Goal: Task Accomplishment & Management: Use online tool/utility

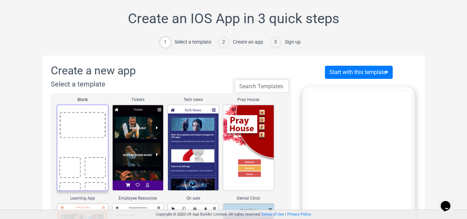
click at [87, 105] on link "Blank" at bounding box center [83, 147] width 52 height 86
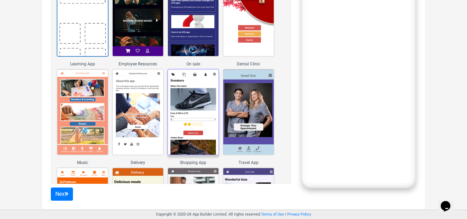
scroll to position [107, 0]
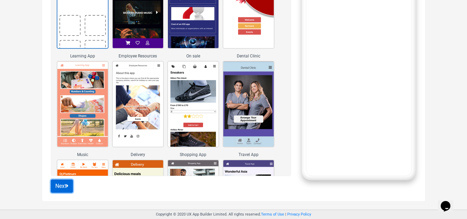
click at [70, 186] on button "Next" at bounding box center [62, 185] width 22 height 13
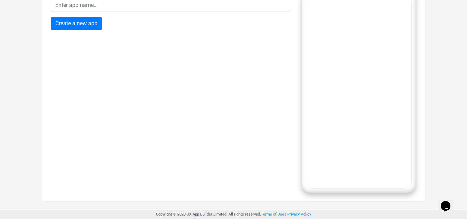
scroll to position [26, 0]
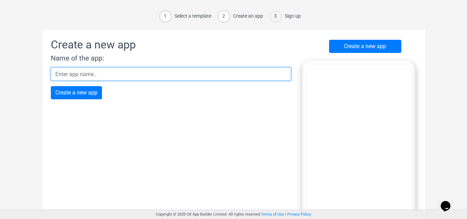
click at [123, 77] on input "text" at bounding box center [171, 73] width 240 height 13
type input "a"
type input "cooperative clap"
click at [51, 86] on input "Create a new app" at bounding box center [76, 92] width 51 height 13
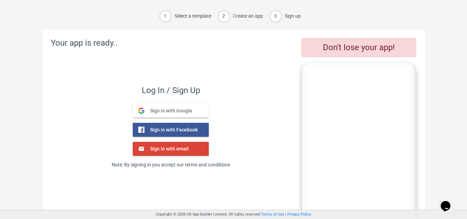
click at [188, 113] on span "Sign in with Google" at bounding box center [168, 110] width 48 height 6
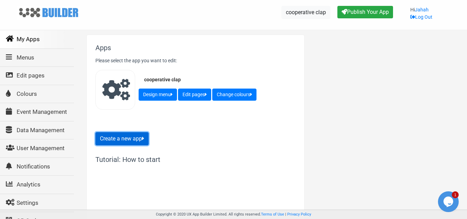
click at [126, 140] on button "Create a new app" at bounding box center [121, 138] width 53 height 13
